Goal: Task Accomplishment & Management: Manage account settings

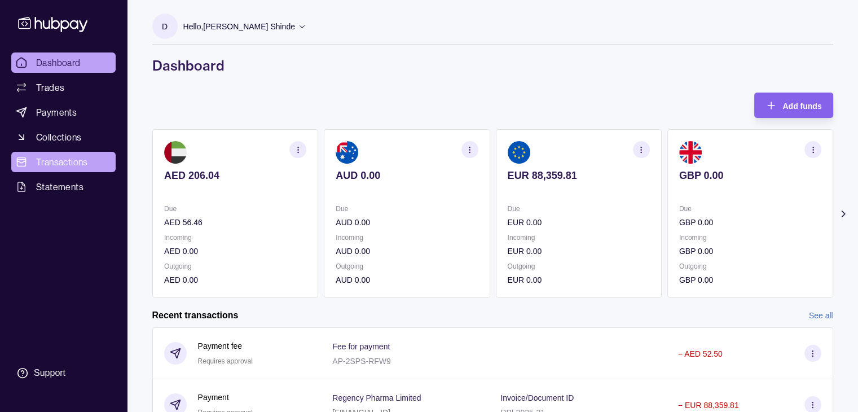
click at [77, 161] on span "Transactions" at bounding box center [62, 162] width 52 height 14
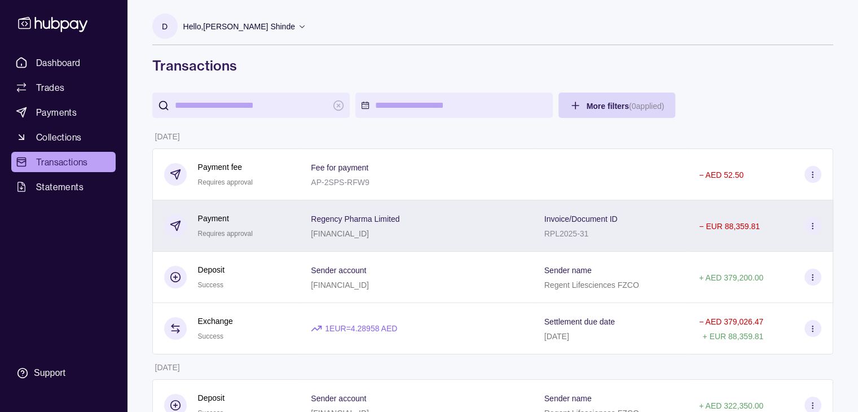
click at [748, 227] on p "− EUR 88,359.81" at bounding box center [729, 226] width 61 height 9
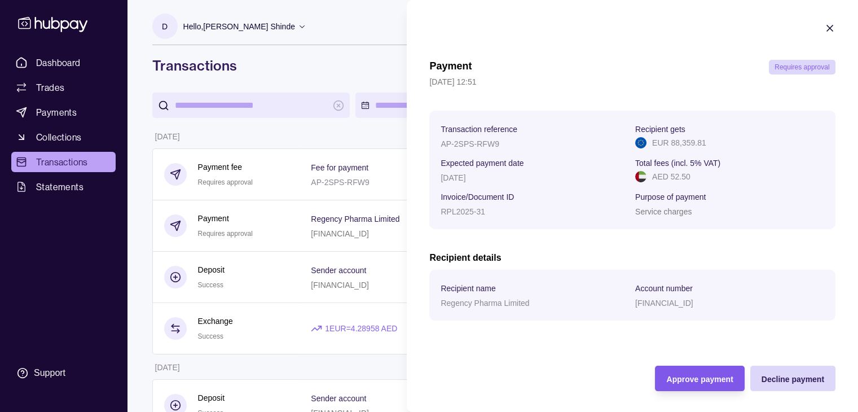
click at [688, 381] on span "Approve payment" at bounding box center [699, 378] width 67 height 9
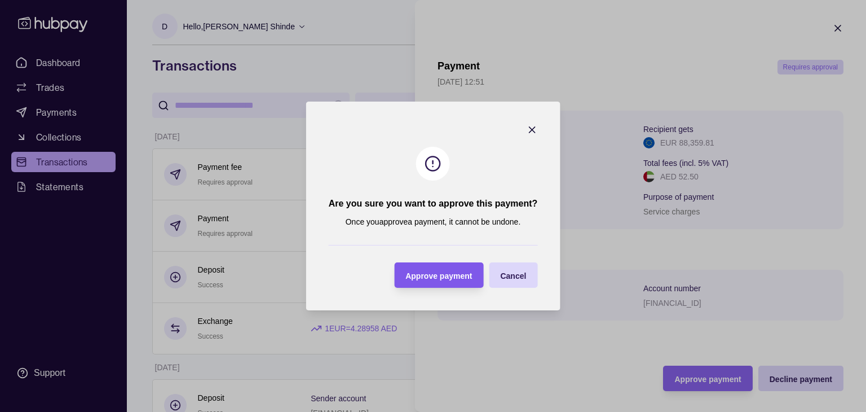
click at [438, 271] on span "Approve payment" at bounding box center [438, 275] width 67 height 9
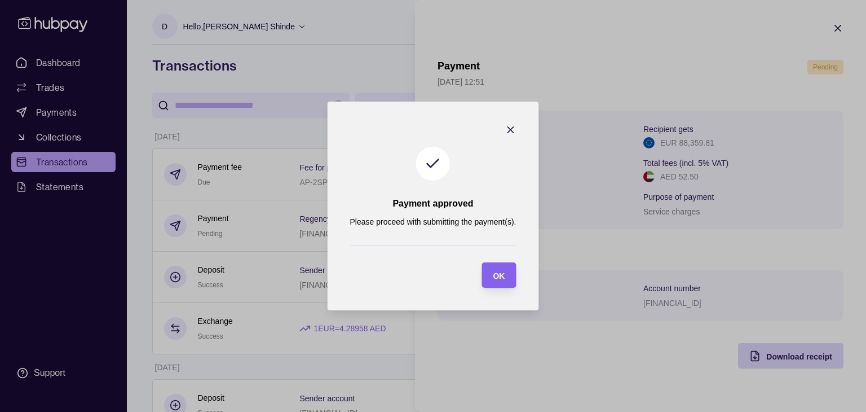
click at [438, 271] on section "Payment approved Please proceed with submitting the payment(s). OK" at bounding box center [433, 206] width 211 height 209
click at [496, 273] on span "OK" at bounding box center [499, 275] width 12 height 9
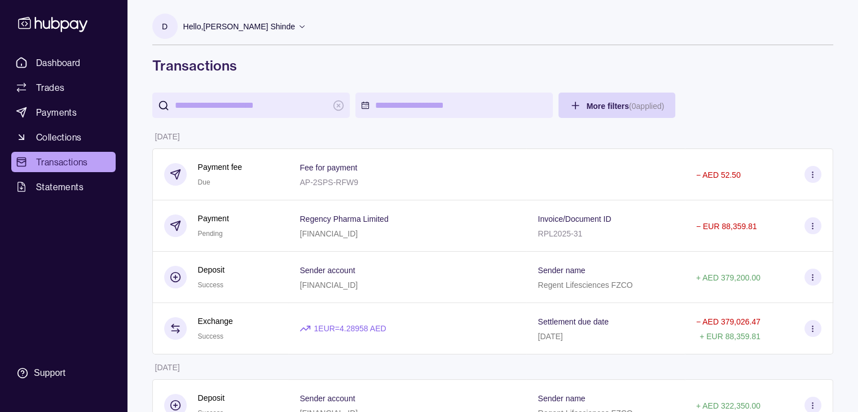
click at [286, 28] on p "Hello, [PERSON_NAME] Shinde" at bounding box center [239, 26] width 112 height 12
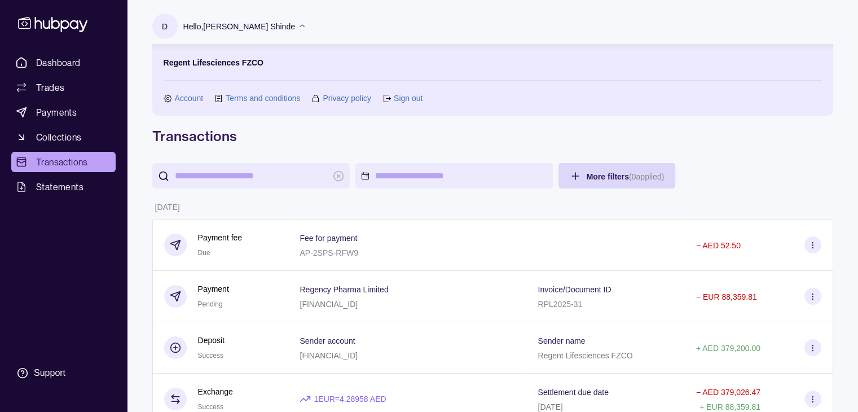
click at [404, 100] on link "Sign out" at bounding box center [408, 98] width 29 height 12
